Goal: Task Accomplishment & Management: Use online tool/utility

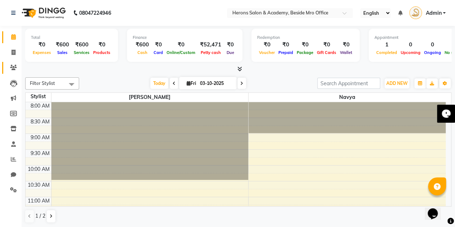
click at [10, 63] on link "Clients" at bounding box center [10, 68] width 17 height 12
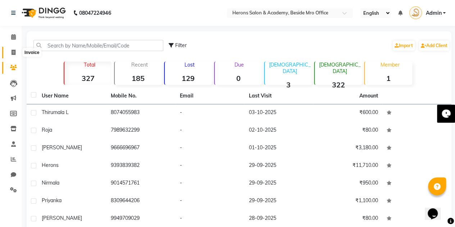
click at [13, 56] on span at bounding box center [13, 53] width 13 height 8
select select "service"
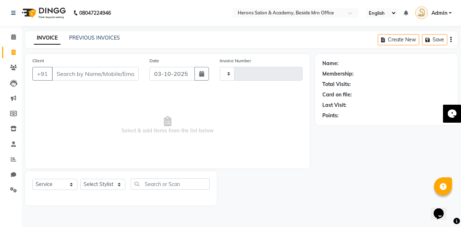
type input "0436"
select select "7758"
click at [100, 181] on select "Select Stylist Navya [PERSON_NAME] [PERSON_NAME]" at bounding box center [102, 184] width 45 height 11
select select "93032"
click at [80, 179] on select "Select Stylist Navya [PERSON_NAME] [PERSON_NAME]" at bounding box center [102, 184] width 45 height 11
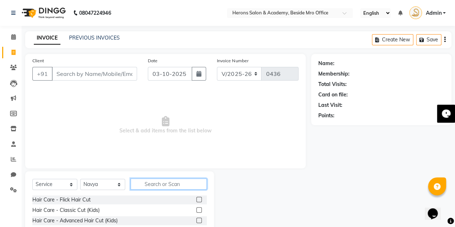
click at [156, 182] on input "text" at bounding box center [169, 184] width 76 height 11
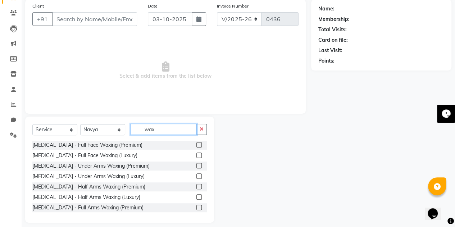
scroll to position [61, 0]
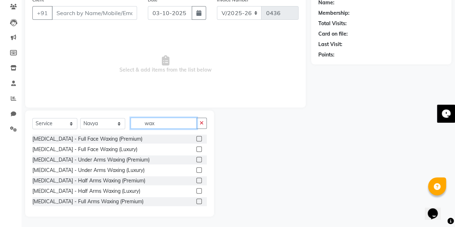
type input "wax"
click at [197, 161] on label at bounding box center [199, 159] width 5 height 5
click at [197, 161] on input "checkbox" at bounding box center [199, 160] width 5 height 5
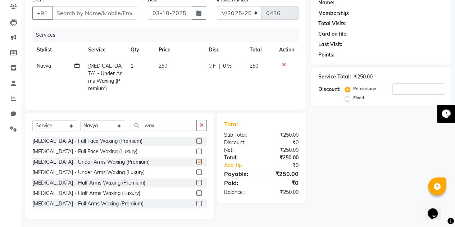
checkbox input "false"
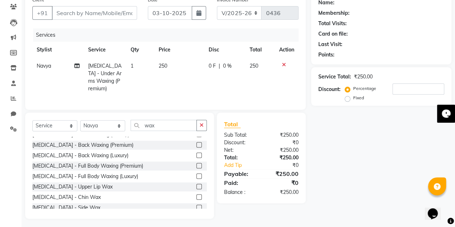
scroll to position [145, 0]
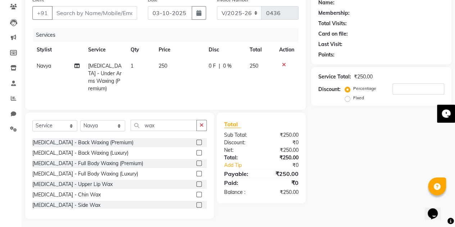
click at [197, 187] on label at bounding box center [199, 183] width 5 height 5
click at [197, 187] on input "checkbox" at bounding box center [199, 184] width 5 height 5
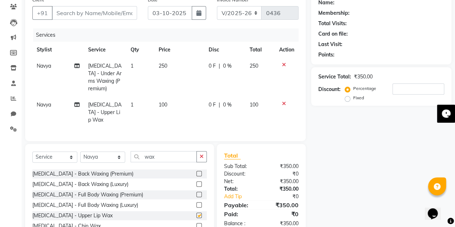
checkbox input "false"
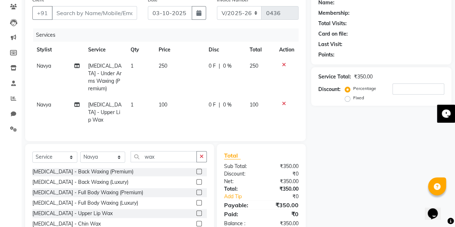
click at [197, 221] on label at bounding box center [199, 223] width 5 height 5
click at [197, 222] on input "checkbox" at bounding box center [199, 224] width 5 height 5
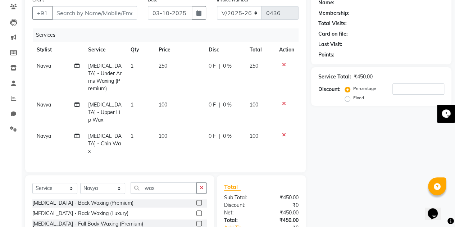
checkbox input "false"
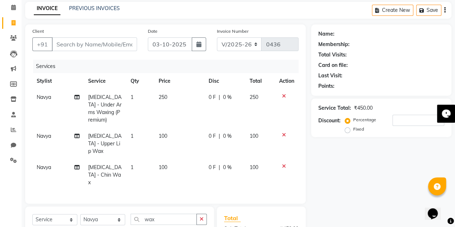
scroll to position [0, 0]
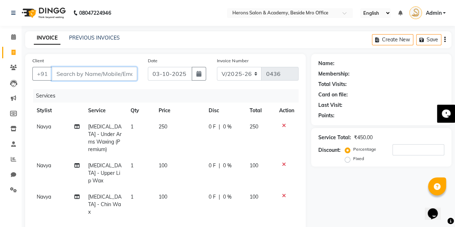
click at [90, 77] on input "Client" at bounding box center [94, 74] width 85 height 14
click at [120, 74] on input "Client" at bounding box center [94, 74] width 85 height 14
type input "h"
type input "0"
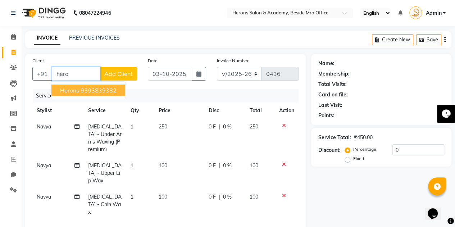
click at [102, 89] on ngb-highlight "9393839382" at bounding box center [99, 90] width 36 height 7
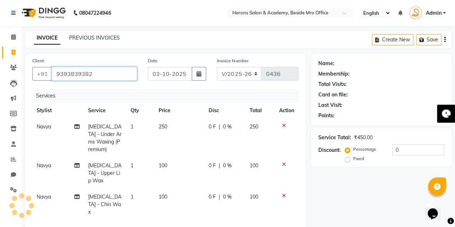
type input "9393839382"
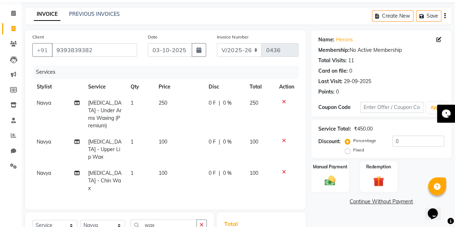
scroll to position [27, 0]
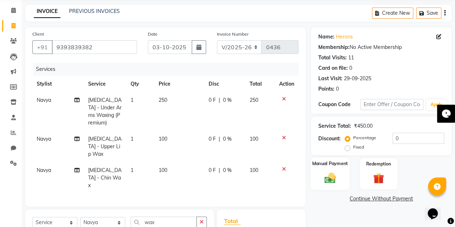
click at [335, 178] on img at bounding box center [330, 177] width 18 height 13
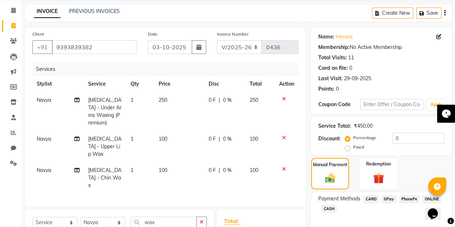
click at [414, 196] on span "PhonePe" at bounding box center [410, 199] width 21 height 8
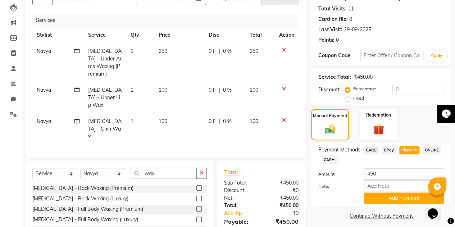
scroll to position [116, 0]
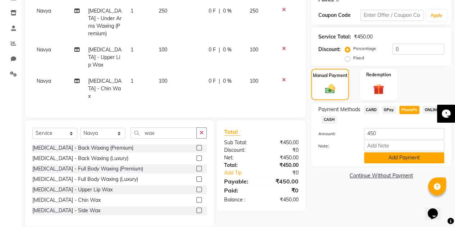
click at [381, 157] on button "Add Payment" at bounding box center [404, 157] width 80 height 11
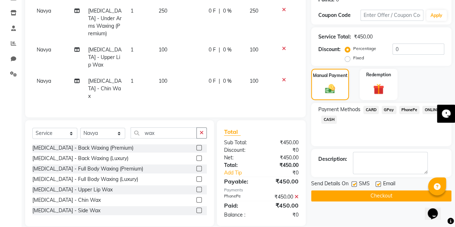
click at [377, 185] on label at bounding box center [378, 183] width 5 height 5
click at [377, 185] on input "checkbox" at bounding box center [378, 184] width 5 height 5
checkbox input "false"
click at [355, 185] on label at bounding box center [354, 183] width 5 height 5
click at [355, 185] on input "checkbox" at bounding box center [354, 184] width 5 height 5
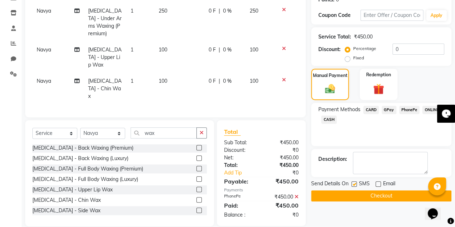
checkbox input "false"
click at [357, 197] on button "Checkout" at bounding box center [381, 195] width 140 height 11
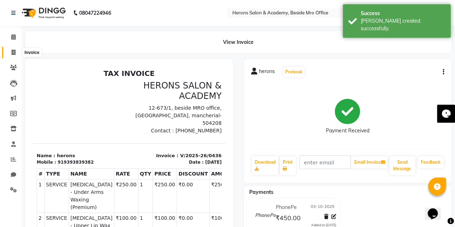
click at [17, 51] on span at bounding box center [13, 53] width 13 height 8
select select "service"
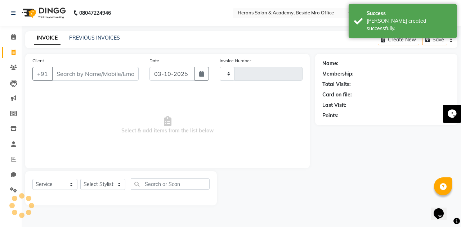
type input "0437"
select select "7758"
click at [85, 39] on link "PREVIOUS INVOICES" at bounding box center [94, 38] width 51 height 6
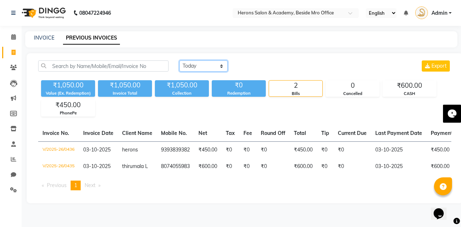
click at [192, 66] on select "[DATE] [DATE] Custom Range" at bounding box center [203, 65] width 48 height 11
click at [179, 60] on select "[DATE] [DATE] Custom Range" at bounding box center [203, 65] width 48 height 11
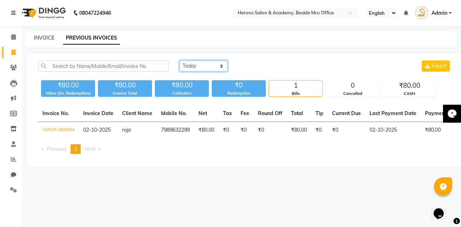
click at [201, 66] on select "[DATE] [DATE] Custom Range" at bounding box center [203, 65] width 48 height 11
select select "range"
click at [179, 60] on select "[DATE] [DATE] Custom Range" at bounding box center [203, 65] width 48 height 11
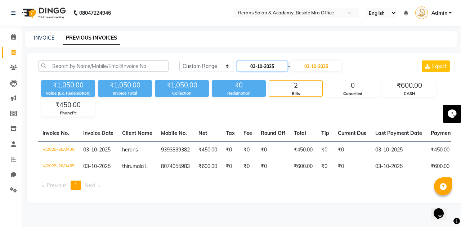
click at [264, 69] on input "03-10-2025" at bounding box center [262, 66] width 50 height 10
select select "10"
select select "2025"
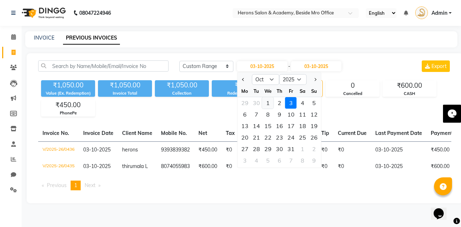
click at [268, 101] on div "1" at bounding box center [268, 103] width 12 height 12
type input "01-10-2025"
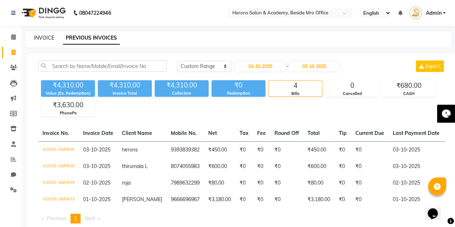
click at [46, 36] on link "INVOICE" at bounding box center [44, 38] width 21 height 6
select select "service"
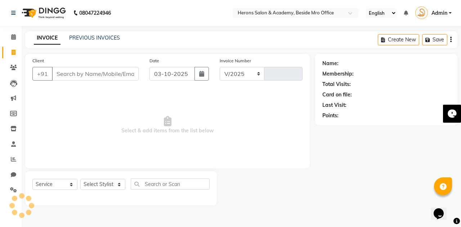
select select "7758"
type input "0437"
